Goal: Communication & Community: Participate in discussion

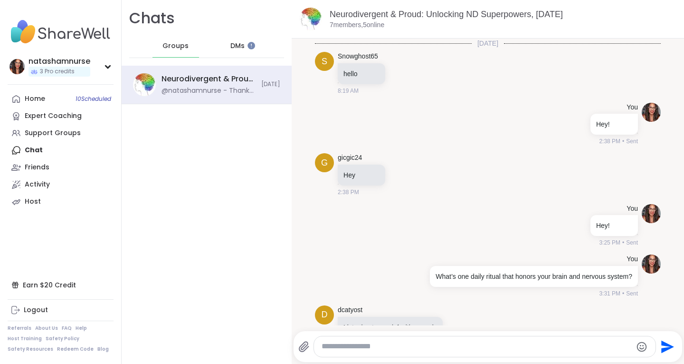
scroll to position [6163, 0]
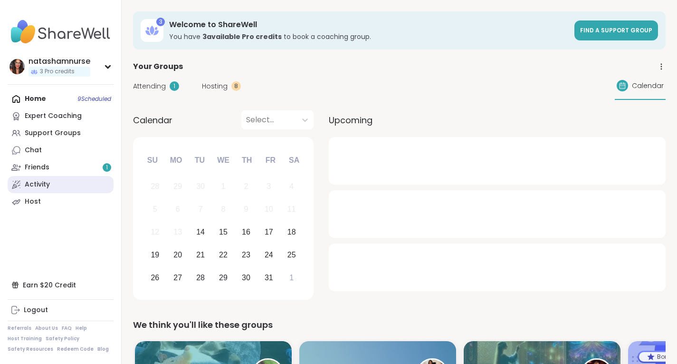
click at [54, 183] on link "Activity" at bounding box center [61, 184] width 106 height 17
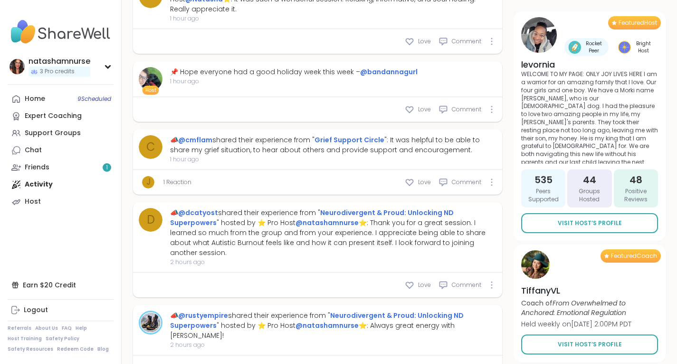
scroll to position [1564, 0]
click at [411, 285] on icon at bounding box center [410, 284] width 10 height 10
type textarea "*"
click at [450, 281] on div "Comment" at bounding box center [460, 284] width 43 height 10
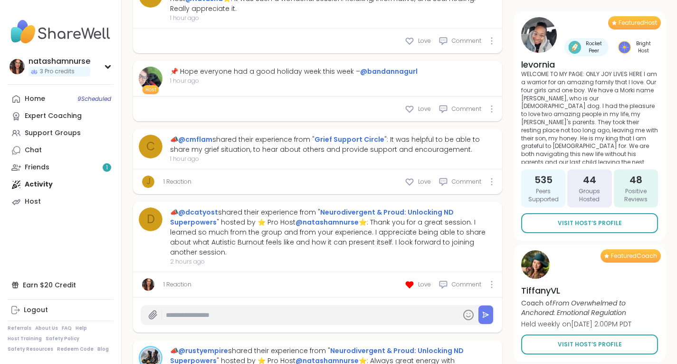
click at [259, 314] on input "text" at bounding box center [311, 315] width 291 height 17
type input "**********"
click at [487, 319] on button at bounding box center [486, 314] width 15 height 19
type textarea "*"
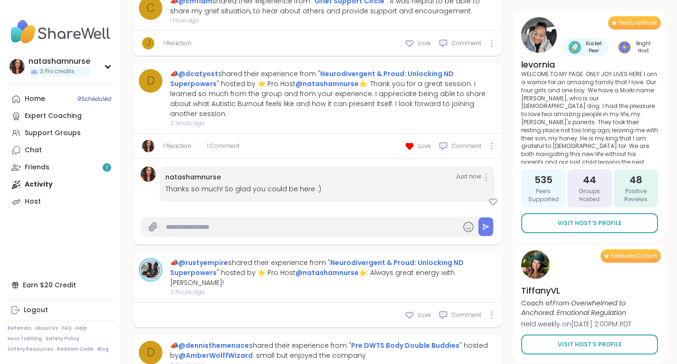
scroll to position [1707, 0]
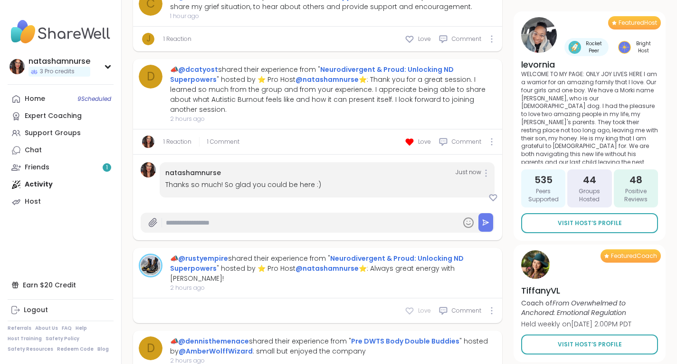
click at [411, 306] on icon at bounding box center [410, 311] width 10 height 10
type textarea "*"
click at [450, 306] on div "Comment" at bounding box center [460, 311] width 43 height 10
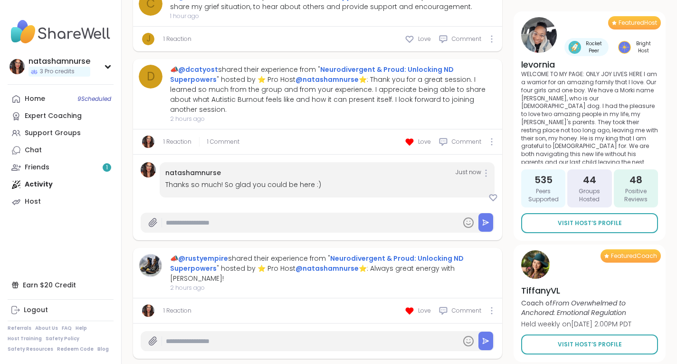
click at [336, 335] on input "text" at bounding box center [311, 341] width 291 height 17
type input "**********"
click at [493, 332] on button at bounding box center [486, 340] width 15 height 19
type textarea "*"
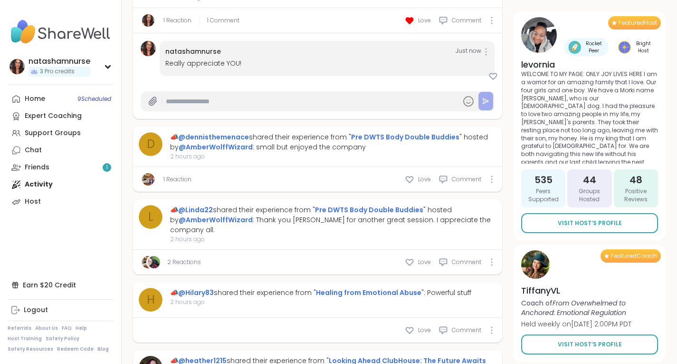
scroll to position [1992, 0]
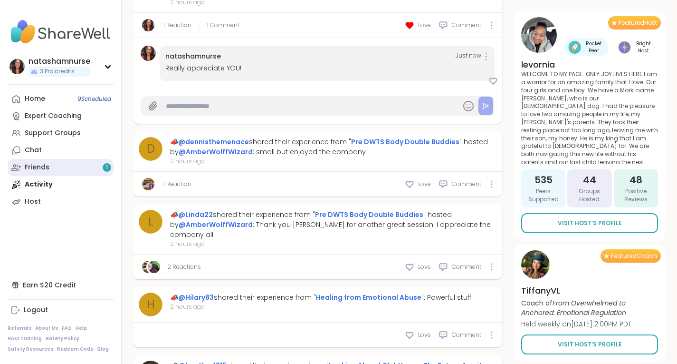
click at [64, 167] on link "Friends 1" at bounding box center [61, 167] width 106 height 17
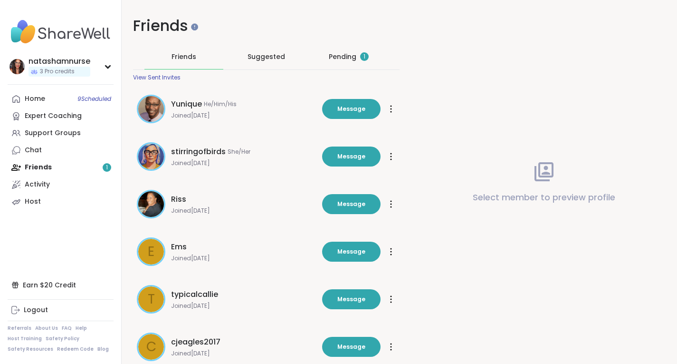
click at [346, 57] on div "Pending 1" at bounding box center [349, 57] width 40 height 10
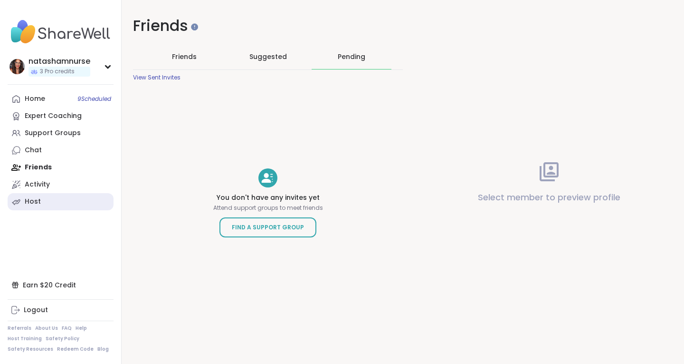
click at [57, 203] on link "Host" at bounding box center [61, 201] width 106 height 17
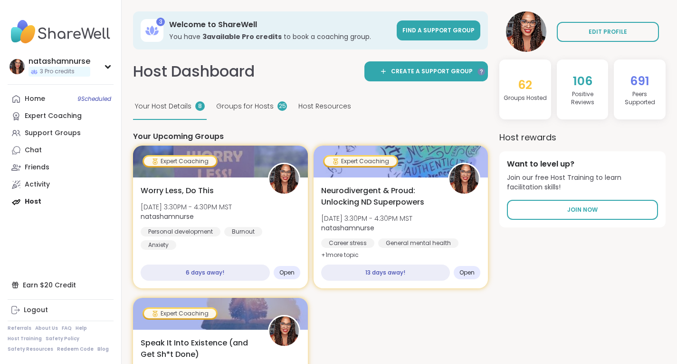
click at [241, 105] on span "Groups for Hosts" at bounding box center [245, 106] width 58 height 10
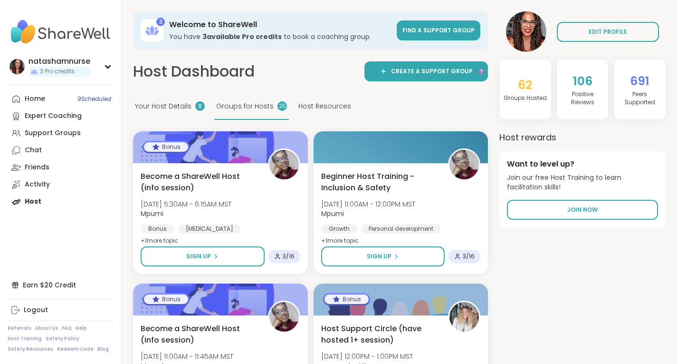
click at [172, 102] on span "Your Host Details" at bounding box center [163, 106] width 57 height 10
